Goal: Transaction & Acquisition: Purchase product/service

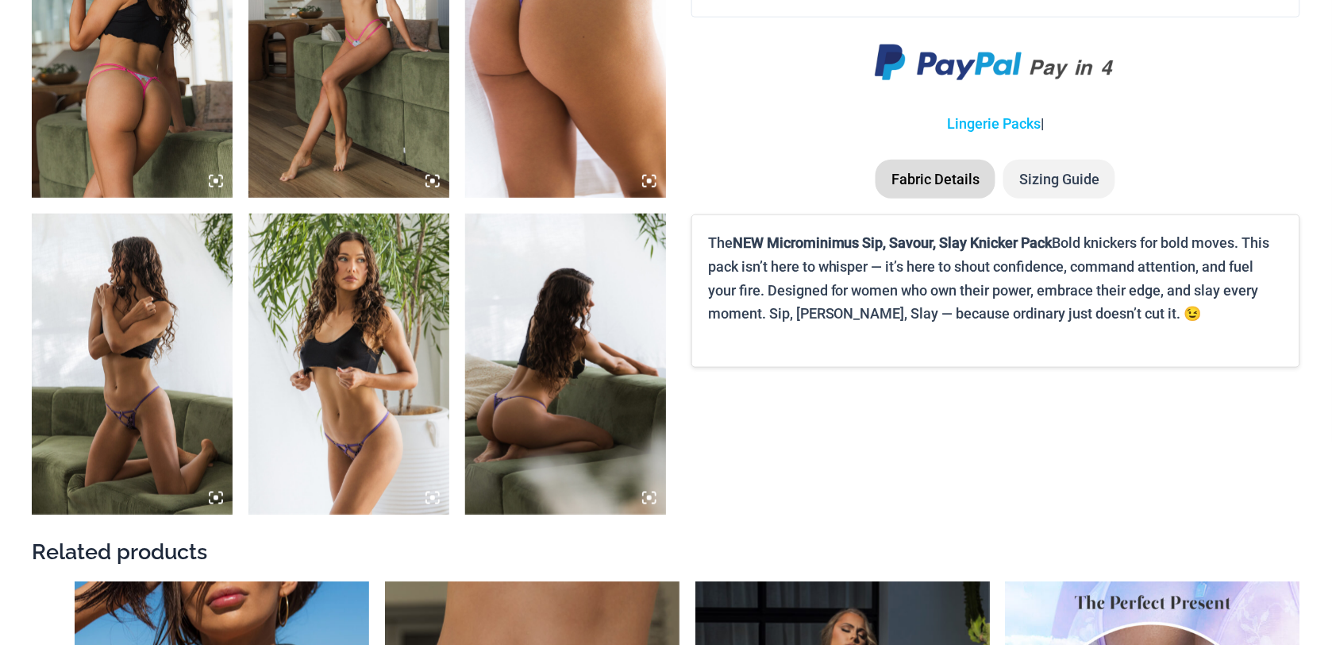
scroll to position [2122, 0]
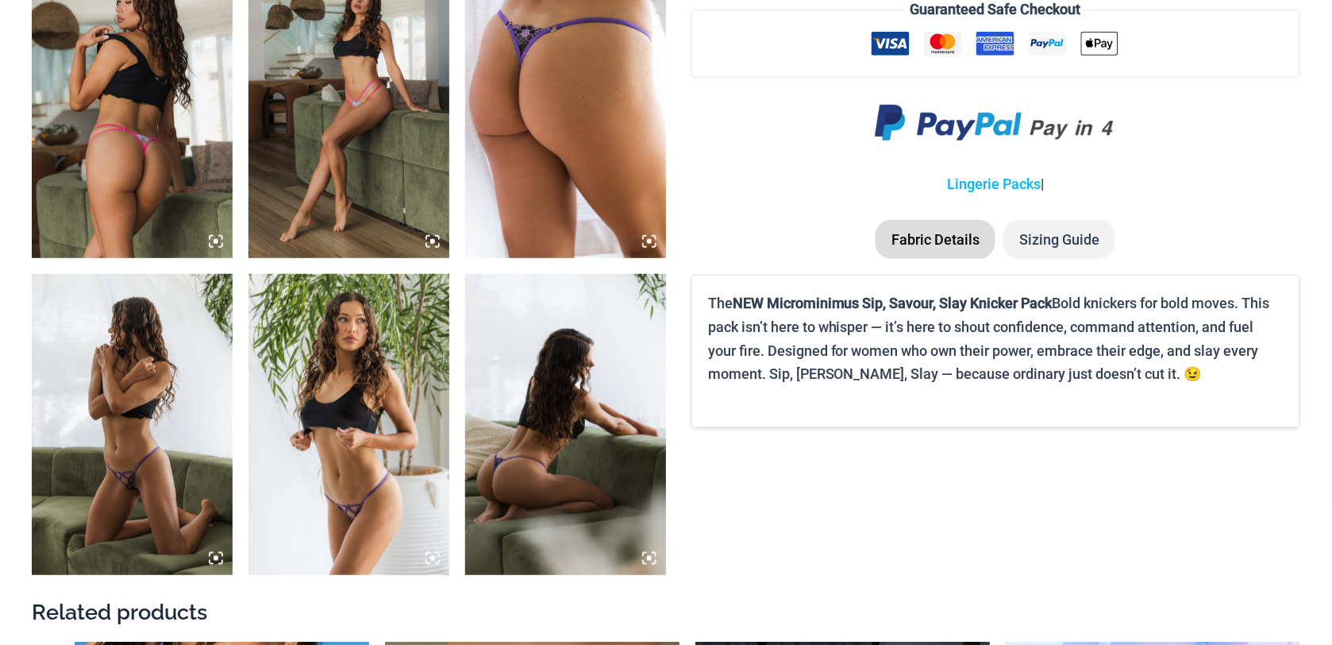
click at [1058, 253] on li "Sizing Guide" at bounding box center [1060, 240] width 112 height 40
click at [1054, 240] on li "Sizing Guide" at bounding box center [1060, 240] width 112 height 40
click at [1072, 258] on li "Sizing Guide" at bounding box center [1060, 240] width 112 height 40
click at [1058, 233] on li "Sizing Guide" at bounding box center [1060, 240] width 112 height 40
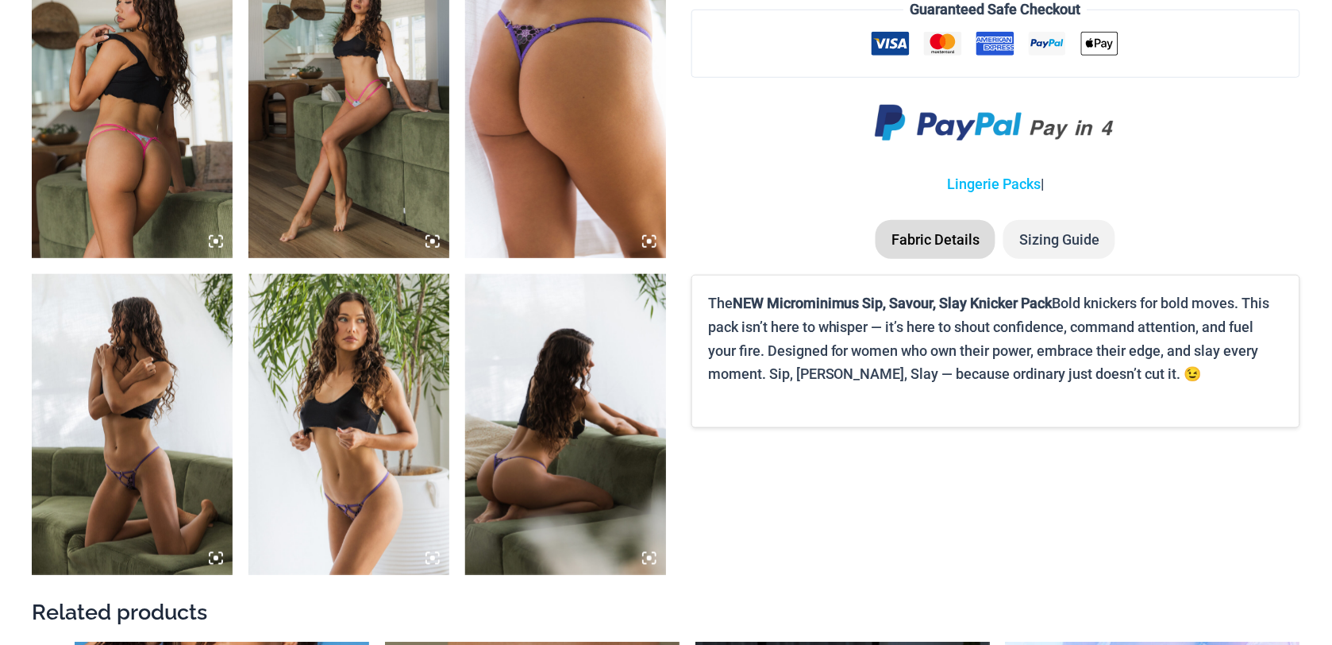
click at [1058, 233] on li "Sizing Guide" at bounding box center [1060, 240] width 112 height 40
click at [934, 311] on b "NEW Microminimus Sip, Savour, Slay Knicker Pack" at bounding box center [893, 303] width 320 height 17
click at [1034, 241] on li "Sizing Guide" at bounding box center [1060, 240] width 112 height 40
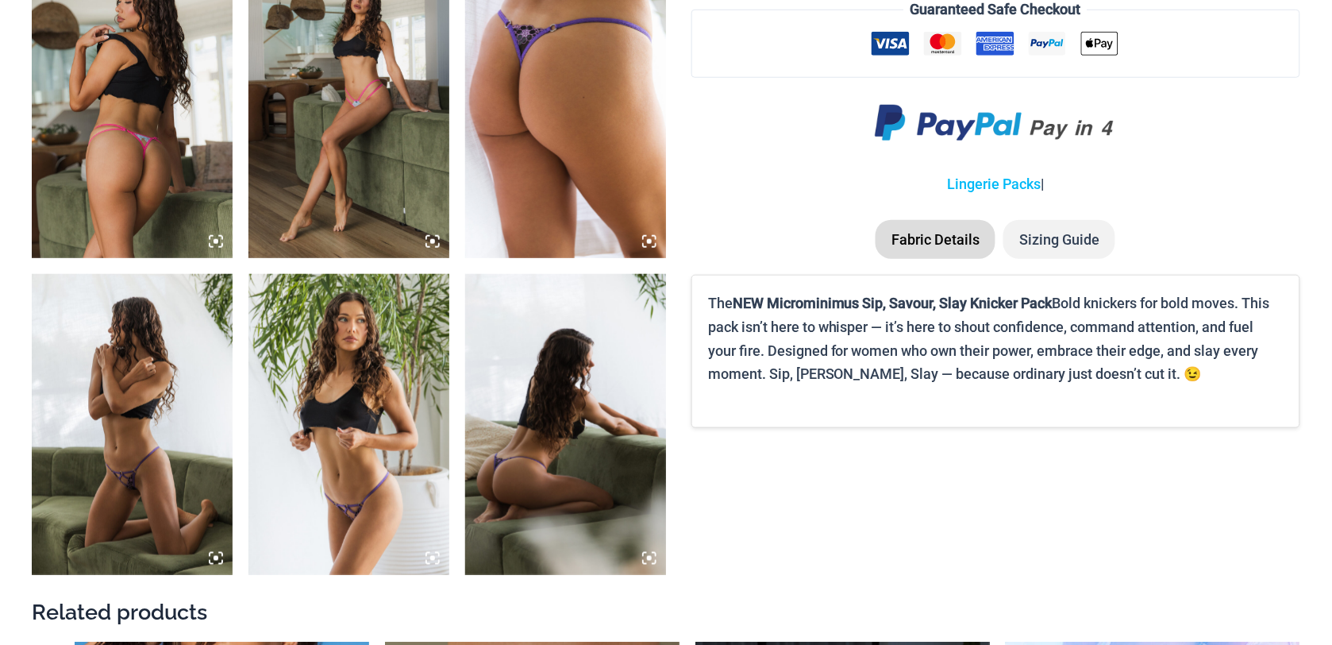
drag, startPoint x: 1034, startPoint y: 241, endPoint x: 1052, endPoint y: 241, distance: 18.3
click at [1052, 241] on li "Sizing Guide" at bounding box center [1060, 240] width 112 height 40
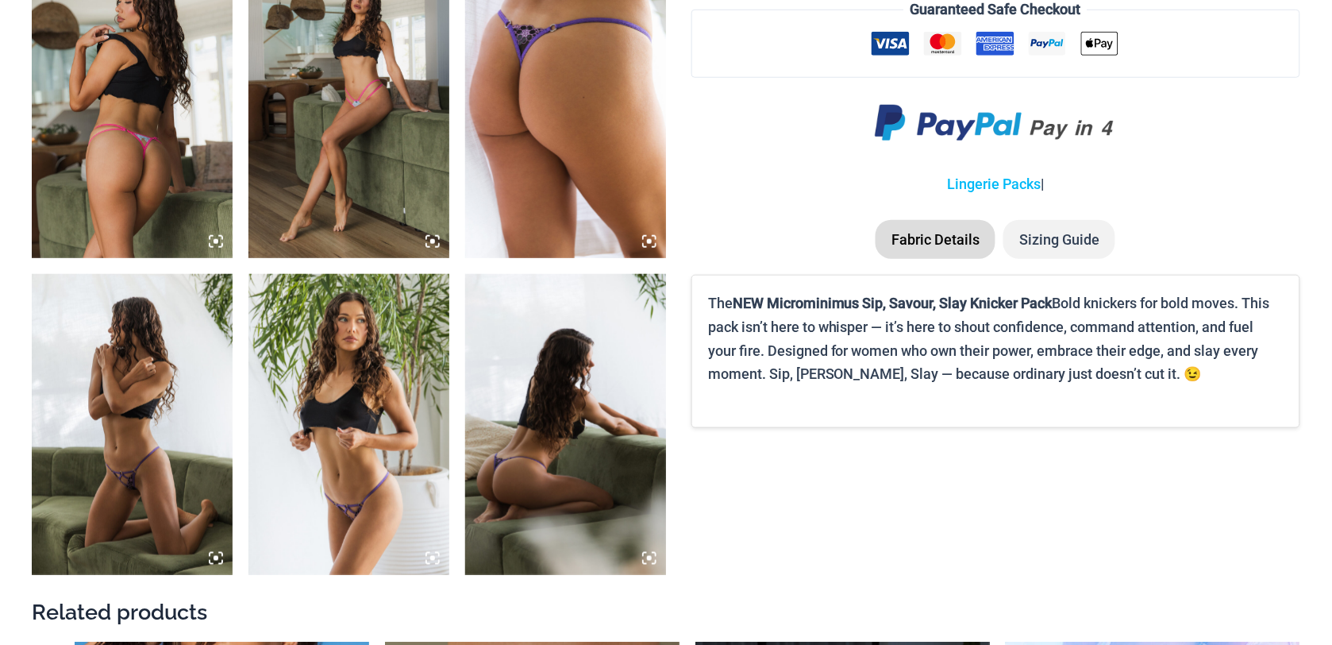
click at [970, 250] on li "Fabric Details" at bounding box center [936, 240] width 120 height 40
click at [1066, 245] on li "Sizing Guide" at bounding box center [1060, 240] width 112 height 40
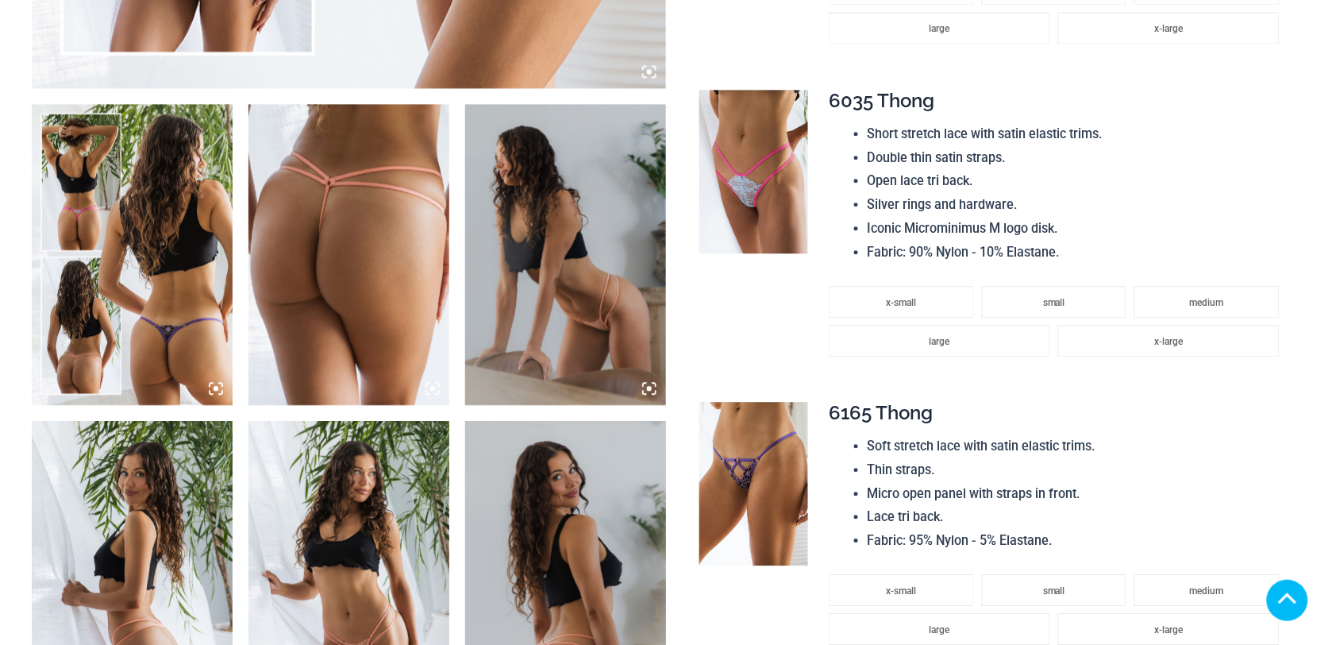
scroll to position [1167, 0]
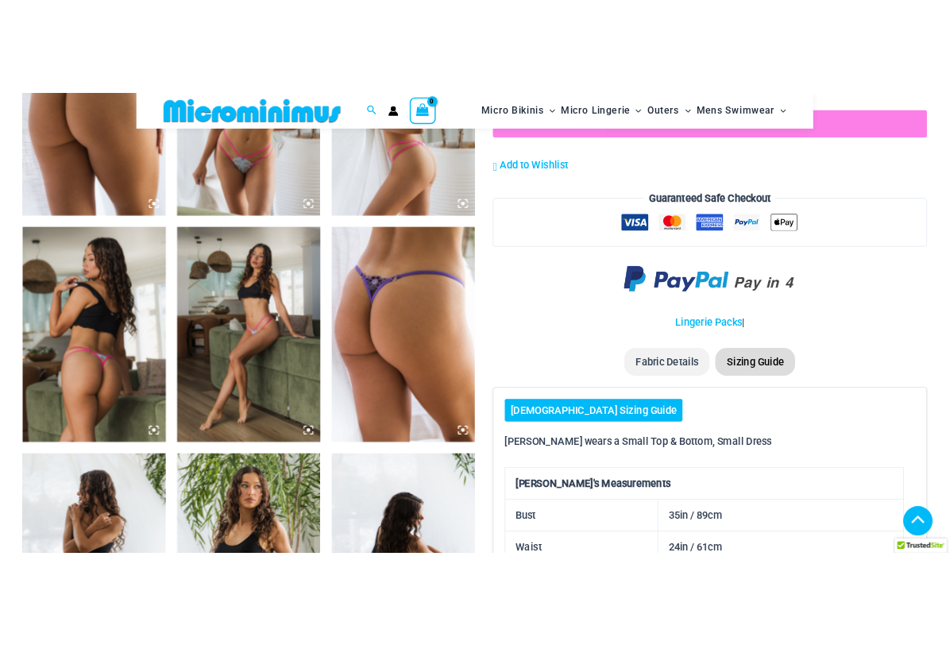
scroll to position [1398, 0]
